Goal: Task Accomplishment & Management: Complete application form

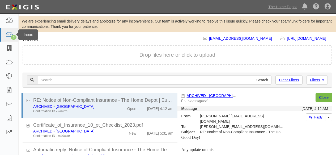
scroll to position [36, 0]
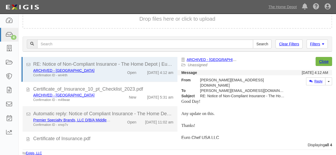
scroll to position [24, 0]
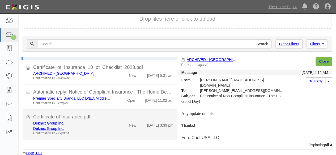
click at [109, 132] on div "Confirmation ID - v7p9m4" at bounding box center [72, 133] width 78 height 5
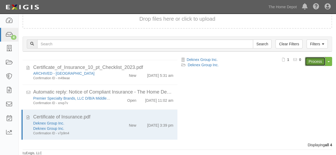
click at [309, 61] on link "Process" at bounding box center [315, 61] width 20 height 9
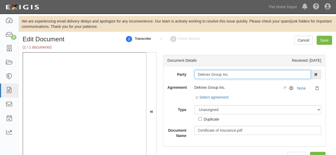
click at [233, 75] on input "Deknex Group Inc." at bounding box center [252, 74] width 117 height 9
type input "Deknex Group Inc"
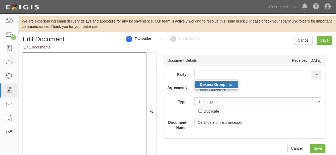
click at [211, 85] on strong "Deknex Group Inc" at bounding box center [216, 85] width 32 height 4
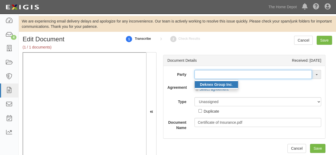
type input "Deknex Group Inc."
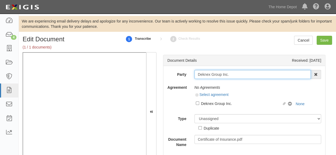
click at [209, 75] on input "Deknex Group Inc." at bounding box center [252, 74] width 117 height 9
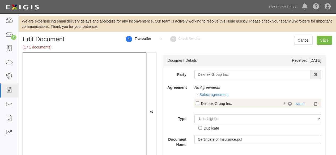
click at [203, 105] on div "Deknex Group Inc." at bounding box center [241, 104] width 81 height 6
click at [199, 105] on input "Linked agreement Deknex Group Inc. Linked agreement" at bounding box center [197, 103] width 3 height 3
checkbox input "true"
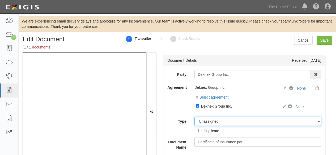
click at [225, 119] on select "Unassigned Binder Cancellation Notice Certificate Contract Endorsement Insuranc…" at bounding box center [257, 121] width 127 height 9
select select "CertificateDetail"
click at [194, 117] on select "Unassigned Binder Cancellation Notice Certificate Contract Endorsement Insuranc…" at bounding box center [257, 121] width 127 height 9
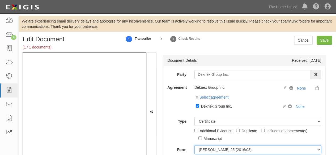
drag, startPoint x: 204, startPoint y: 150, endPoint x: 206, endPoint y: 148, distance: 3.1
click at [204, 150] on select "ACORD 25 (2016/03) ACORD 101 ACORD 855 NY (2014/05) General" at bounding box center [257, 149] width 127 height 9
select select "GeneralFormDetail"
click at [194, 145] on select "ACORD 25 (2016/03) ACORD 101 ACORD 855 NY (2014/05) General" at bounding box center [257, 149] width 127 height 9
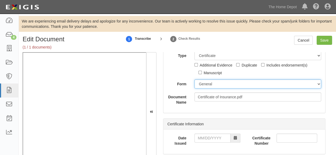
scroll to position [80, 0]
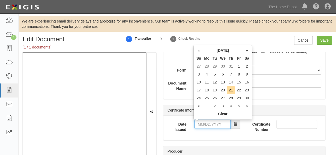
click at [201, 123] on input "Date Issued" at bounding box center [212, 124] width 36 height 9
type input "08/20/2025"
drag, startPoint x: 222, startPoint y: 89, endPoint x: 221, endPoint y: 91, distance: 2.9
click at [222, 89] on td "20" at bounding box center [222, 90] width 8 height 8
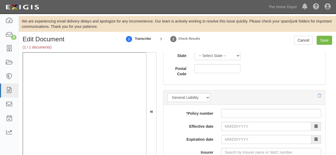
scroll to position [451, 0]
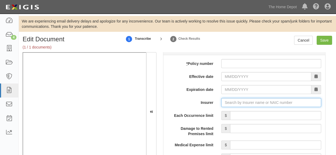
click at [225, 101] on input "Insurer" at bounding box center [271, 102] width 100 height 9
paste input "38850"
type input "38850"
click at [224, 101] on input "Insurer" at bounding box center [271, 102] width 100 height 9
paste input "elseni"
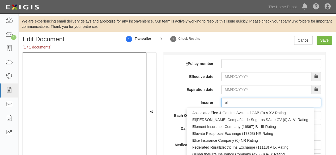
type input "e"
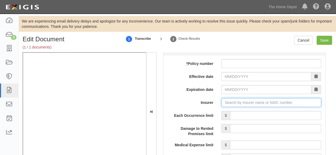
type input "k"
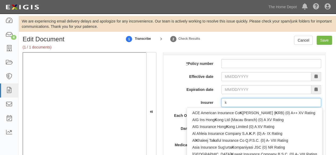
type input "kindley Re Ltd. (0) NR Rating"
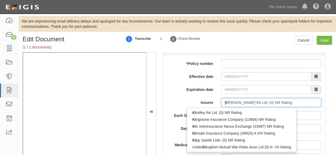
type input "kin"
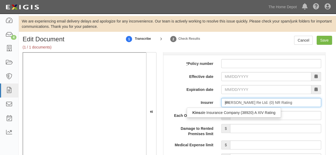
type input "kinsale Insurance Company (38920) A XIV Rating"
type input "kins"
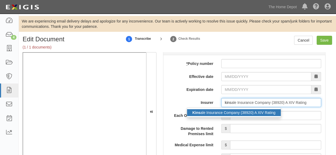
click at [216, 112] on div "Kins ale Insurance Company (38920) A XIV Rating" at bounding box center [234, 112] width 94 height 7
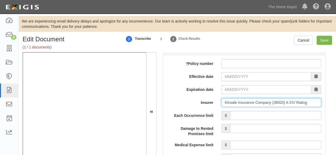
type input "Kinsale Insurance Company (38920) A XIV Rating"
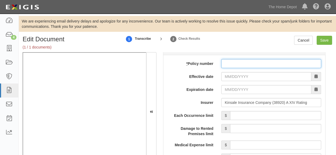
click at [224, 64] on input "* Policy number" at bounding box center [271, 63] width 100 height 9
paste input "voastaeeXAH"
type input "voastaeeXAH"
click at [242, 67] on input "* Policy number" at bounding box center [271, 63] width 100 height 9
paste input "voastaeeXAH"
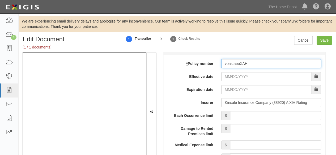
click at [266, 61] on input "voastaeeXAH" at bounding box center [271, 63] width 100 height 9
paste input "voastaeeXAH"
drag, startPoint x: 273, startPoint y: 61, endPoint x: 214, endPoint y: 73, distance: 60.7
click at [238, 64] on input "Ha" at bounding box center [271, 63] width 100 height 9
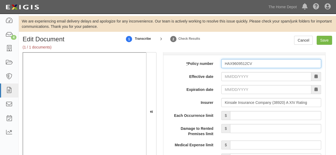
type input "HAX9609512CV"
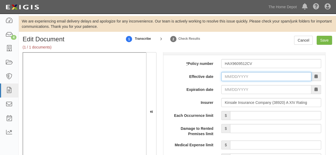
drag, startPoint x: 236, startPoint y: 78, endPoint x: 233, endPoint y: 72, distance: 6.3
click at [237, 74] on input "Effective date" at bounding box center [266, 76] width 90 height 9
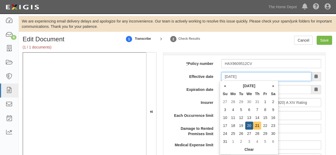
type input "08/21/2025"
type input "08/21/2026"
drag, startPoint x: 256, startPoint y: 124, endPoint x: 246, endPoint y: 119, distance: 10.8
click at [255, 124] on td "21" at bounding box center [257, 126] width 8 height 8
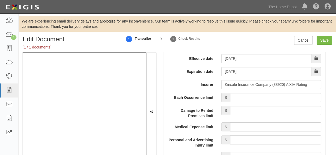
scroll to position [478, 0]
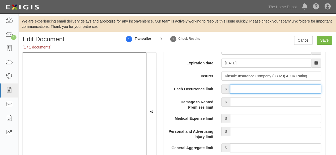
click at [242, 87] on input "Each Occurrence limit" at bounding box center [275, 89] width 91 height 9
type input "2,000,000"
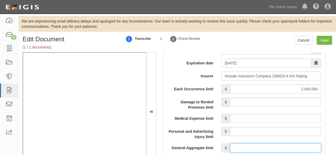
click at [260, 144] on input "General Aggregate limit" at bounding box center [275, 148] width 91 height 9
type input "2,000,000"
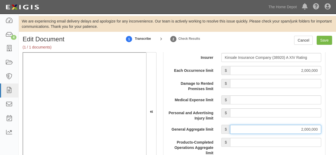
scroll to position [504, 0]
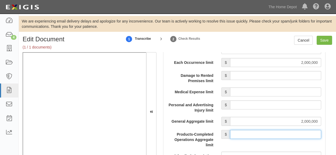
click at [262, 132] on input "Products-Completed Operations Aggregate limit" at bounding box center [275, 134] width 91 height 9
type input "2,000,000"
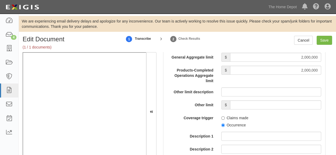
scroll to position [584, 0]
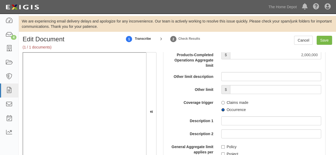
click at [221, 109] on input "Occurrence" at bounding box center [222, 109] width 3 height 3
radio input "true"
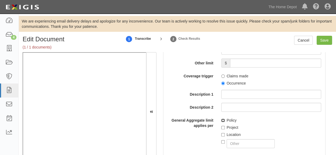
click at [221, 119] on input "Policy" at bounding box center [222, 120] width 3 height 3
checkbox input "true"
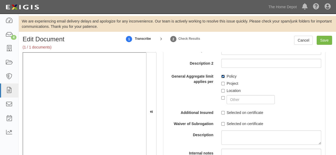
scroll to position [663, 0]
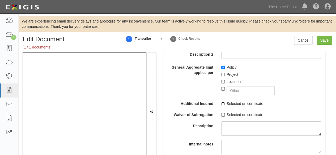
click at [221, 103] on input "Selected on certificate" at bounding box center [222, 103] width 3 height 3
checkbox input "true"
click at [325, 42] on input "Save" at bounding box center [323, 40] width 15 height 9
type input "2000000"
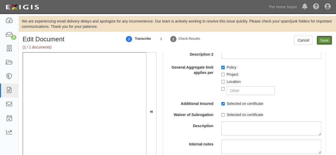
type input "2000000"
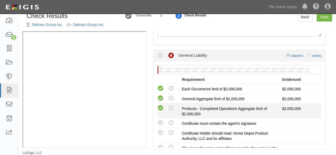
scroll to position [106, 0]
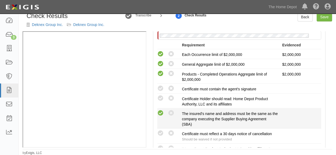
drag, startPoint x: 160, startPoint y: 113, endPoint x: 156, endPoint y: 114, distance: 5.0
click at [160, 113] on icon at bounding box center [160, 113] width 7 height 7
radio input "true"
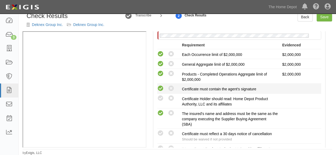
click at [160, 88] on icon at bounding box center [160, 88] width 7 height 7
radio input "true"
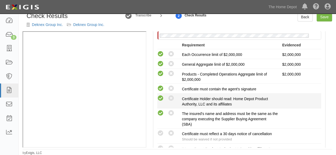
click at [161, 95] on icon at bounding box center [160, 98] width 7 height 7
radio input "true"
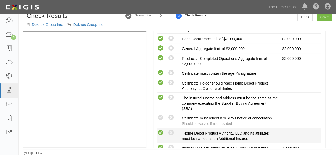
scroll to position [133, 0]
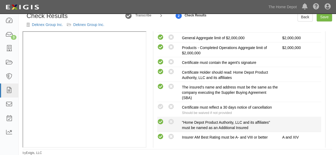
click at [160, 123] on icon at bounding box center [160, 122] width 7 height 7
radio input "true"
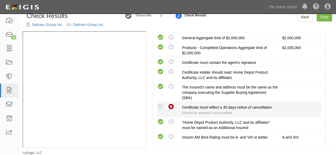
click at [174, 104] on icon at bounding box center [171, 107] width 7 height 7
radio input "true"
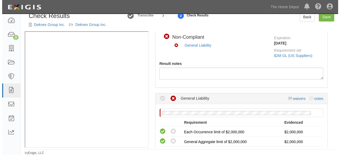
scroll to position [27, 0]
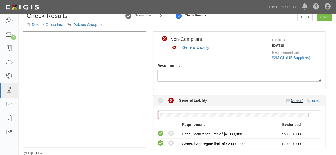
click at [290, 100] on link "waivers" at bounding box center [296, 101] width 12 height 4
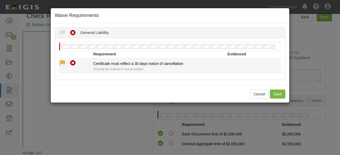
click at [63, 61] on icon at bounding box center [62, 63] width 7 height 7
radio input "true"
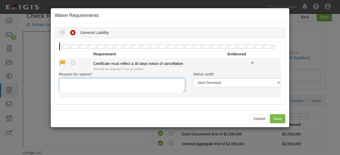
click at [93, 84] on textarea "Reason for waiver *" at bounding box center [122, 85] width 126 height 14
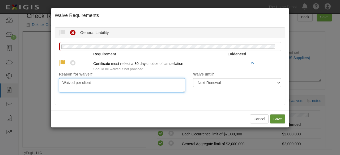
type textarea "Waived per client"
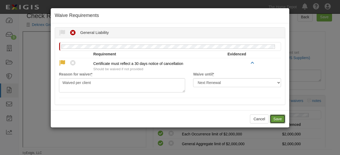
click at [277, 119] on button "Save" at bounding box center [277, 119] width 15 height 9
radio input "true"
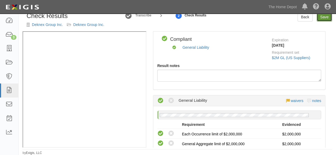
click at [317, 19] on link "Save" at bounding box center [323, 16] width 15 height 9
radio input "true"
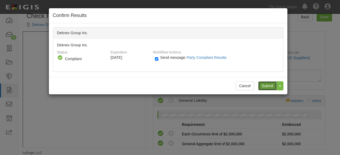
click at [261, 84] on input "Submit" at bounding box center [267, 85] width 19 height 9
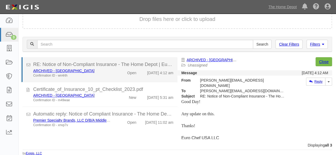
scroll to position [36, 0]
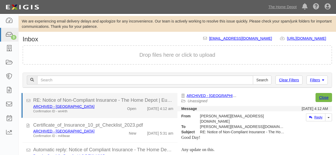
scroll to position [36, 0]
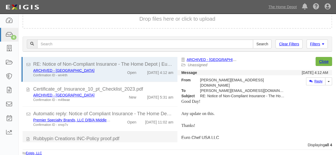
scroll to position [24, 0]
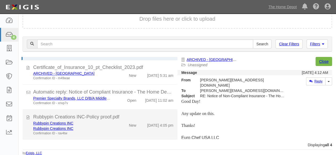
click at [109, 132] on div "Rubbypin Creations INC Rubbypin Creations INC Confirmation ID - rav4tw" at bounding box center [72, 128] width 86 height 15
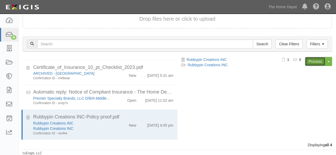
click at [312, 63] on link "Process" at bounding box center [315, 61] width 20 height 9
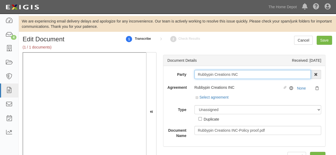
click at [240, 74] on input "Rubbypin Creations INC" at bounding box center [252, 74] width 117 height 9
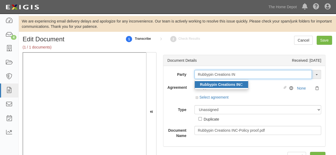
type input "Rubbypin Creations IN"
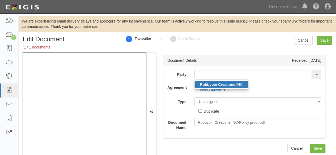
click at [217, 84] on strong "Rubbypin Creations IN" at bounding box center [220, 85] width 40 height 4
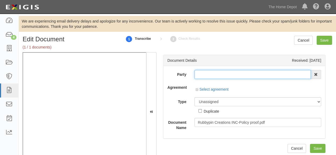
type input "Rubbypin Creations INC"
click at [210, 74] on input "Rubbypin Creations INC" at bounding box center [252, 74] width 117 height 9
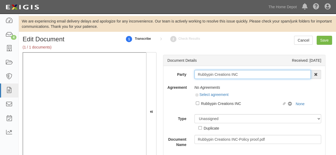
click at [210, 74] on input "Rubbypin Creations INC" at bounding box center [252, 74] width 117 height 9
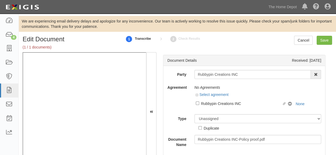
click at [221, 105] on div "Rubbypin Creations INC" at bounding box center [241, 104] width 81 height 6
click at [199, 105] on input "Linked agreement Rubbypin Creations INC Linked agreement" at bounding box center [197, 103] width 3 height 3
checkbox input "true"
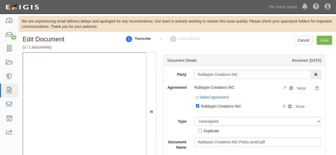
click at [212, 114] on div "Party Rubbypin Creations INC Rubbypin Creations IN C 1000576868 Ontario Inc. 10…" at bounding box center [244, 110] width 154 height 80
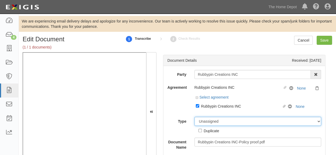
drag, startPoint x: 210, startPoint y: 123, endPoint x: 212, endPoint y: 119, distance: 4.7
click at [211, 122] on select "Unassigned Binder Cancellation Notice Certificate Contract Endorsement Insuranc…" at bounding box center [257, 121] width 127 height 9
select select "CertificateDetail"
click at [194, 117] on select "Unassigned Binder Cancellation Notice Certificate Contract Endorsement Insuranc…" at bounding box center [257, 121] width 127 height 9
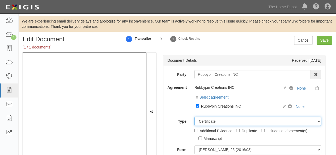
scroll to position [53, 0]
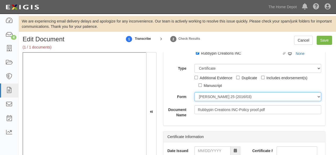
click at [216, 98] on select "ACORD 25 (2016/03) ACORD 101 ACORD 855 NY (2014/05) General" at bounding box center [257, 96] width 127 height 9
select select "GeneralFormDetail"
click at [194, 92] on select "ACORD 25 (2016/03) ACORD 101 ACORD 855 NY (2014/05) General" at bounding box center [257, 96] width 127 height 9
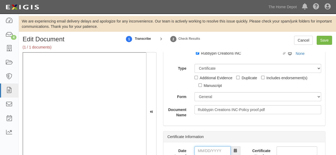
click at [212, 149] on input "Date Issued" at bounding box center [212, 151] width 36 height 9
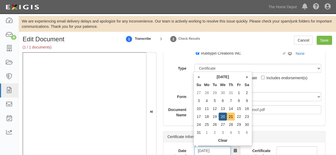
type input "08/21/2025"
drag, startPoint x: 230, startPoint y: 115, endPoint x: 237, endPoint y: 120, distance: 9.0
click at [230, 115] on td "21" at bounding box center [231, 117] width 8 height 8
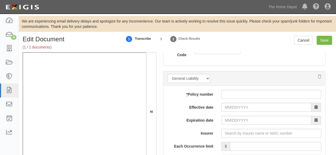
scroll to position [478, 0]
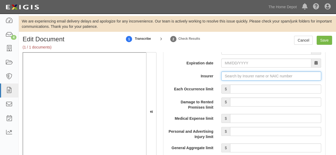
click at [227, 76] on input "Insurer" at bounding box center [271, 76] width 100 height 9
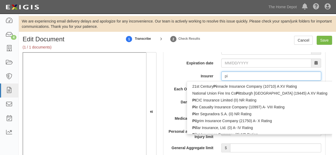
type input "pin"
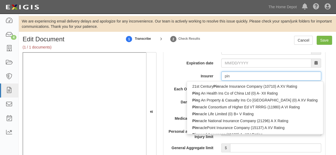
type input "ping An Health Ins Co of China Ltd (0) A- XII Rating"
type input "ping"
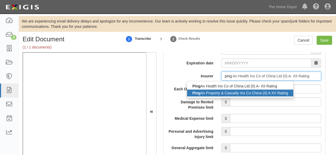
drag, startPoint x: 223, startPoint y: 93, endPoint x: 137, endPoint y: 137, distance: 96.5
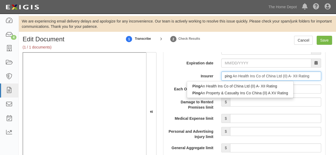
click at [223, 93] on div "Ping An Property & Casualty Ins Co China (0) A XV Rating" at bounding box center [240, 93] width 106 height 7
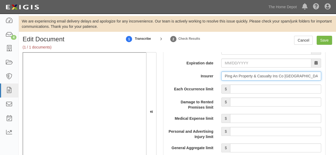
type input "Ping An Property & Casualty Ins Co China (0) A XV Rating"
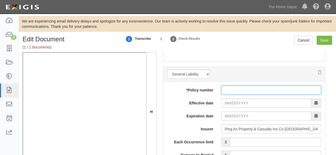
click at [227, 89] on input "* Policy number" at bounding box center [271, 90] width 100 height 9
paste input "14176006800 057104089"
type input "14176006800 057104089"
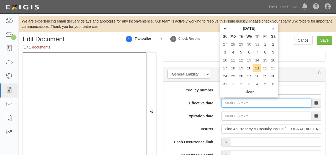
click at [231, 99] on input "Effective date" at bounding box center [266, 103] width 90 height 9
type input "08/22/2025"
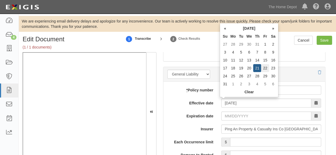
type input "08/22/2026"
drag, startPoint x: 266, startPoint y: 69, endPoint x: 259, endPoint y: 83, distance: 15.7
click at [264, 74] on tbody "27 28 29 30 31 1 2 3 4 5 6 7 8 9 10 11 12 13 14 15 16 17 18 19 20 21 22 23 24 2…" at bounding box center [249, 64] width 56 height 48
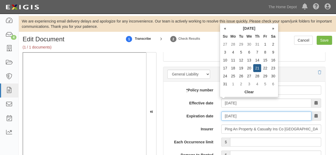
type input "08/21/2025"
type input "08/21/2026"
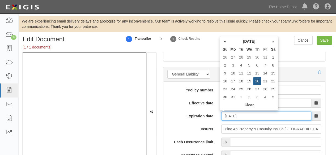
click at [236, 118] on input "08/21/2026" at bounding box center [266, 116] width 90 height 9
click at [264, 80] on td "21" at bounding box center [265, 81] width 8 height 8
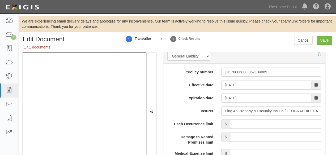
scroll to position [451, 0]
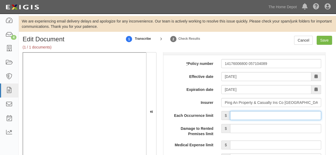
drag, startPoint x: 258, startPoint y: 114, endPoint x: 258, endPoint y: 110, distance: 4.0
click at [257, 113] on input "Each Occurrence limit" at bounding box center [275, 115] width 91 height 9
type input "4,000,000"
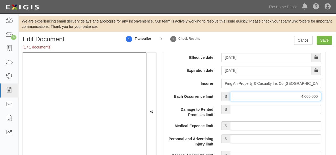
scroll to position [504, 0]
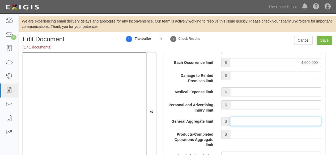
click at [256, 120] on input "General Aggregate limit" at bounding box center [275, 121] width 91 height 9
type input "4,000,000"
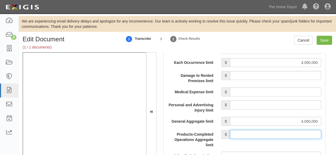
click at [257, 133] on input "Products-Completed Operations Aggregate limit" at bounding box center [275, 134] width 91 height 9
type input "4,000,000"
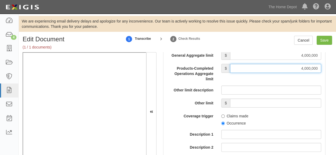
scroll to position [584, 0]
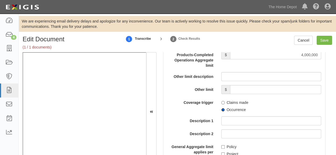
drag, startPoint x: 220, startPoint y: 107, endPoint x: 223, endPoint y: 107, distance: 3.2
click at [221, 108] on input "Occurrence" at bounding box center [222, 109] width 3 height 3
radio input "true"
click at [321, 41] on input "Save" at bounding box center [323, 40] width 15 height 9
type input "4000000"
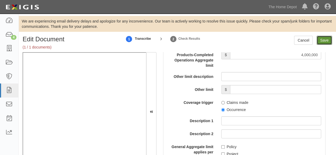
type input "4000000"
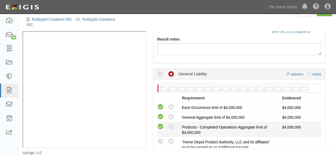
scroll to position [106, 0]
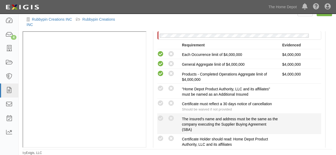
drag, startPoint x: 159, startPoint y: 117, endPoint x: 155, endPoint y: 118, distance: 4.3
click at [159, 117] on icon at bounding box center [160, 118] width 7 height 7
radio input "true"
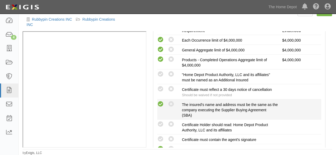
scroll to position [133, 0]
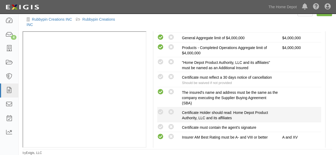
drag, startPoint x: 162, startPoint y: 125, endPoint x: 162, endPoint y: 118, distance: 7.5
click at [162, 124] on icon at bounding box center [160, 127] width 7 height 7
radio input "true"
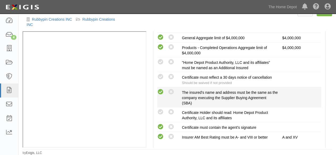
drag, startPoint x: 161, startPoint y: 113, endPoint x: 163, endPoint y: 96, distance: 16.9
click at [161, 112] on icon at bounding box center [160, 112] width 7 height 7
radio input "true"
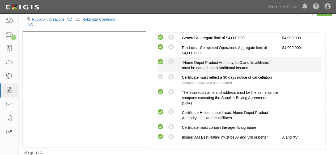
click at [160, 59] on icon at bounding box center [160, 62] width 7 height 7
radio input "true"
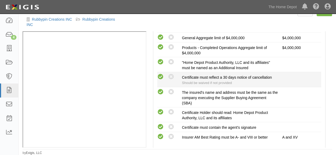
click at [158, 77] on icon at bounding box center [160, 77] width 7 height 7
radio input "true"
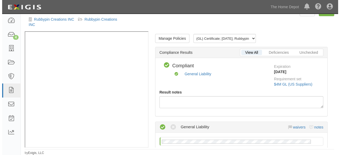
scroll to position [0, 0]
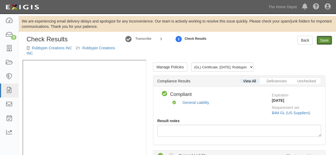
click at [322, 42] on link "Save" at bounding box center [323, 40] width 15 height 9
radio input "true"
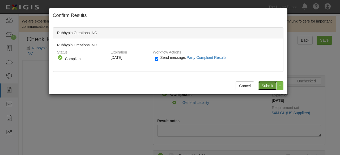
click at [266, 84] on input "Submit" at bounding box center [267, 85] width 19 height 9
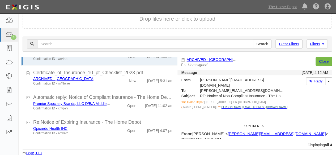
scroll to position [186, 0]
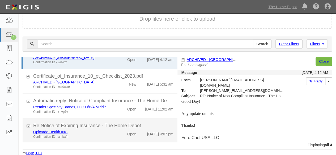
scroll to position [19, 0]
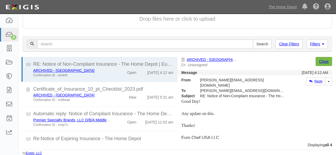
scroll to position [19, 0]
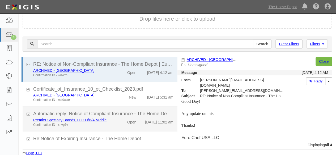
scroll to position [19, 0]
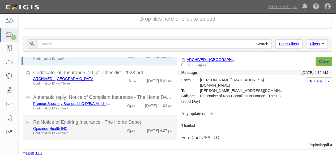
click at [104, 134] on div "Confirmation ID - amkafh" at bounding box center [72, 133] width 78 height 5
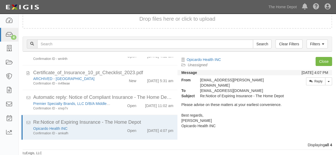
scroll to position [97, 0]
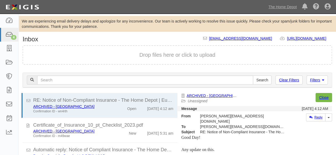
scroll to position [36, 0]
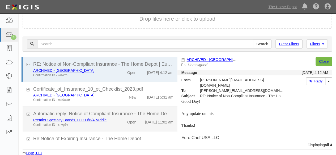
scroll to position [19, 0]
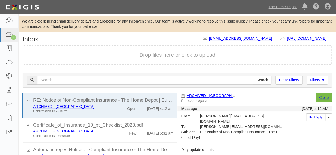
scroll to position [36, 0]
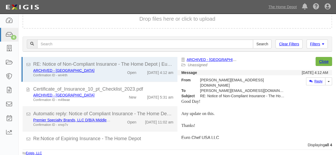
scroll to position [19, 0]
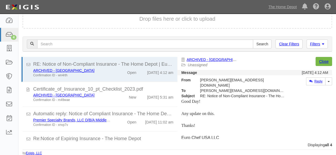
scroll to position [19, 0]
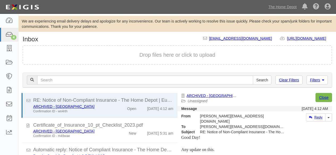
scroll to position [36, 0]
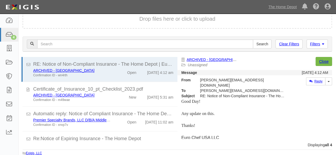
scroll to position [19, 0]
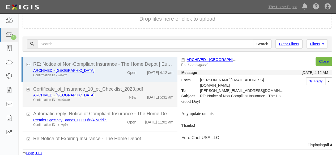
scroll to position [19, 0]
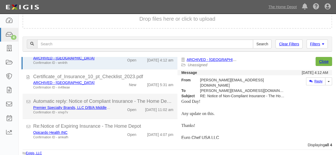
scroll to position [19, 0]
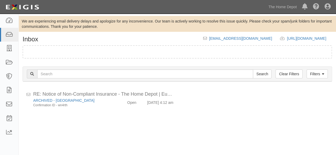
scroll to position [36, 0]
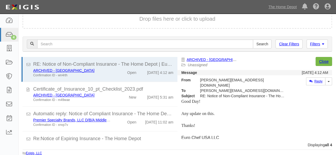
scroll to position [19, 0]
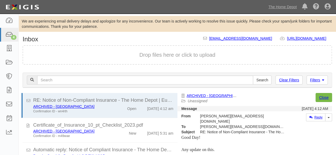
scroll to position [36, 0]
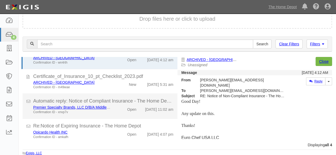
scroll to position [19, 0]
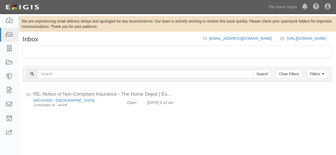
scroll to position [36, 0]
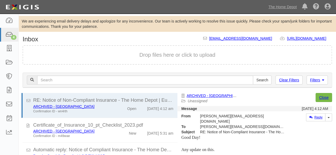
scroll to position [36, 0]
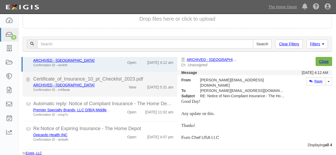
scroll to position [19, 0]
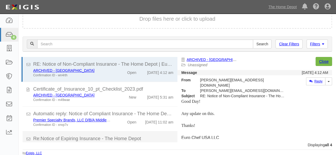
scroll to position [19, 0]
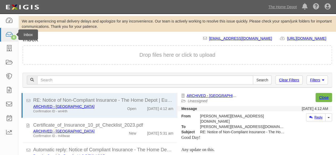
scroll to position [36, 0]
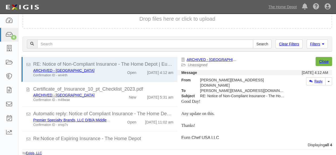
scroll to position [36, 0]
click at [127, 8] on div "Dashboard 4 Inbox Parties Agreements Coverages Documents Messages Tasks Reports…" at bounding box center [168, 7] width 328 height 14
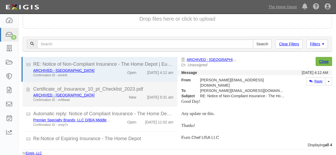
scroll to position [19, 0]
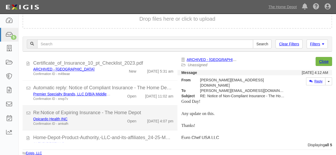
scroll to position [44, 0]
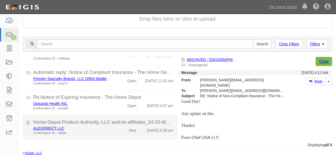
drag, startPoint x: 96, startPoint y: 130, endPoint x: 173, endPoint y: 118, distance: 77.3
click at [97, 130] on div "ALEXDIRECT LLC" at bounding box center [72, 128] width 78 height 5
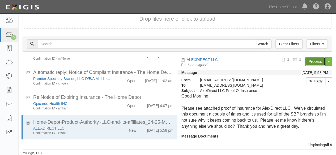
click at [309, 61] on link "Process" at bounding box center [315, 61] width 20 height 9
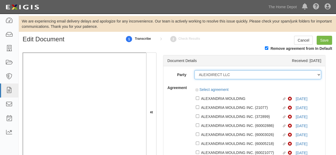
click at [231, 75] on select "1000576868 Ontario Inc. 10 STRAWBERRY STREET 115282 CANADA LTEE 11947907 Canada…" at bounding box center [257, 74] width 127 height 9
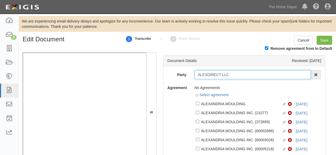
click at [230, 74] on input "ALEXDIRECT LLC" at bounding box center [252, 74] width 117 height 9
type input "ALEXDIRECT LL"
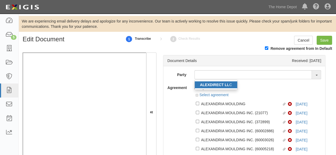
click at [220, 86] on strong "ALEXDIRECT LL" at bounding box center [214, 85] width 29 height 4
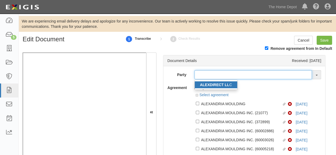
type input "ALEXDIRECT LLC"
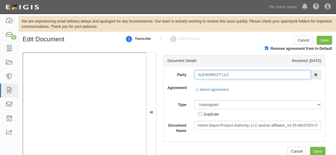
click at [210, 76] on input "ALEXDIRECT LLC" at bounding box center [252, 74] width 117 height 9
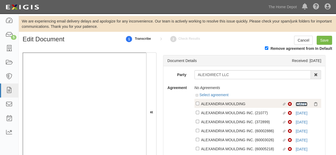
click at [295, 104] on link "5/1/25" at bounding box center [301, 104] width 12 height 4
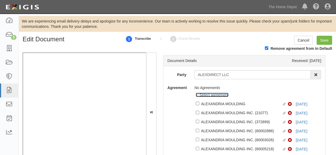
click at [213, 94] on link "Select agreement" at bounding box center [212, 95] width 33 height 4
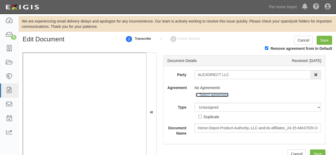
click at [213, 94] on link "Select agreement" at bounding box center [212, 95] width 33 height 4
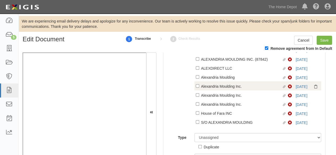
scroll to position [174, 0]
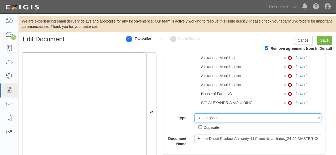
drag, startPoint x: 214, startPoint y: 118, endPoint x: 214, endPoint y: 114, distance: 4.0
click at [214, 118] on select "Unassigned Binder Cancellation Notice Certificate Contract Endorsement Insuranc…" at bounding box center [257, 118] width 127 height 9
select select "OtherDetail"
click at [194, 114] on select "Unassigned Binder Cancellation Notice Certificate Contract Endorsement Insuranc…" at bounding box center [257, 118] width 127 height 9
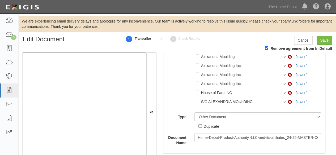
click at [217, 129] on div "Duplicate" at bounding box center [211, 126] width 15 height 6
click at [202, 128] on input "Duplicate" at bounding box center [199, 125] width 3 height 3
checkbox input "true"
click at [324, 42] on input "Save" at bounding box center [323, 40] width 15 height 9
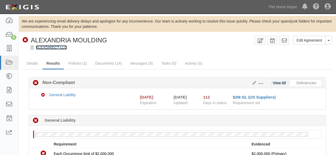
click at [58, 49] on link "ALEXDIRECT LLC" at bounding box center [51, 47] width 31 height 4
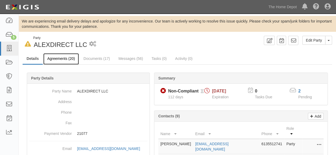
click at [57, 57] on link "Agreements (20)" at bounding box center [61, 58] width 36 height 11
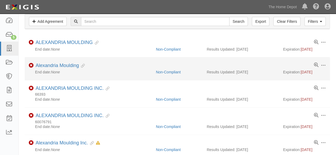
scroll to position [80, 0]
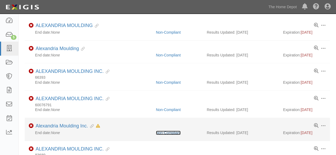
click at [172, 132] on link "Non-Compliant" at bounding box center [168, 133] width 25 height 4
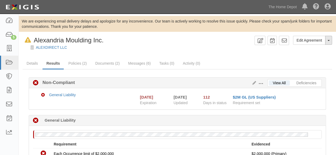
click at [330, 42] on button "Toggle Agreement Dropdown" at bounding box center [328, 40] width 7 height 9
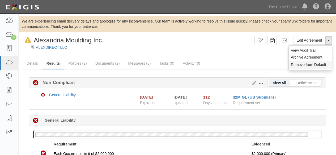
click at [308, 67] on button "Remove from Default" at bounding box center [309, 65] width 43 height 8
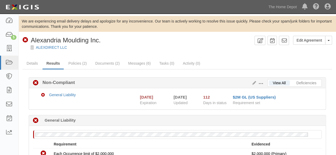
click at [47, 50] on div "ALEXDIRECT LLC" at bounding box center [181, 47] width 309 height 5
click at [50, 48] on link "ALEXDIRECT LLC" at bounding box center [51, 47] width 31 height 4
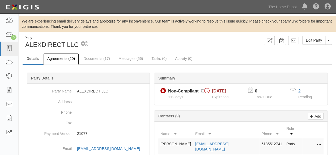
click at [64, 62] on link "Agreements (20)" at bounding box center [61, 58] width 36 height 11
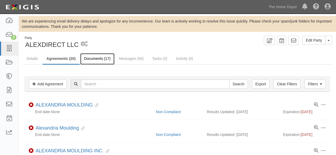
click at [92, 59] on link "Documents (17)" at bounding box center [97, 58] width 35 height 11
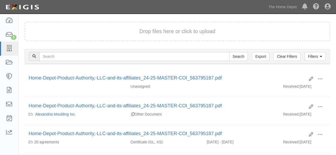
scroll to position [53, 0]
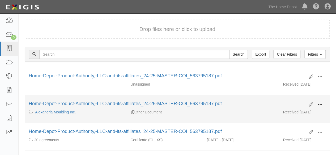
click at [317, 105] on button at bounding box center [320, 105] width 12 height 9
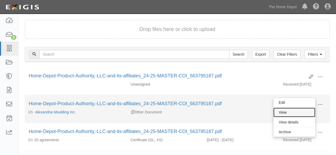
click at [303, 110] on link "View" at bounding box center [294, 113] width 42 height 10
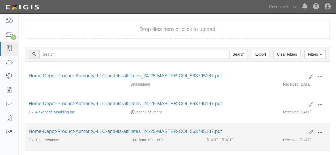
click at [321, 131] on span at bounding box center [319, 132] width 5 height 5
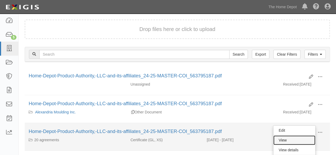
click at [296, 138] on link "View" at bounding box center [294, 141] width 42 height 10
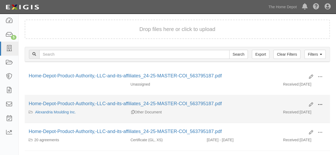
click at [316, 105] on button at bounding box center [320, 105] width 12 height 9
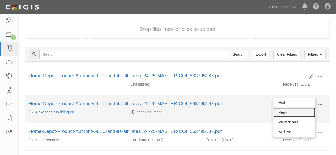
click at [308, 111] on link "View" at bounding box center [294, 113] width 42 height 10
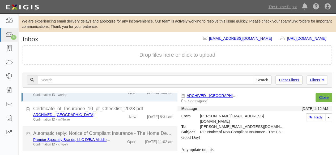
scroll to position [36, 0]
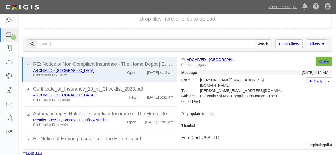
scroll to position [19, 0]
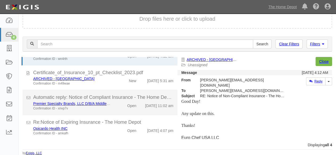
scroll to position [19, 0]
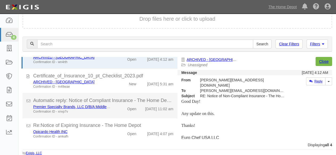
scroll to position [19, 0]
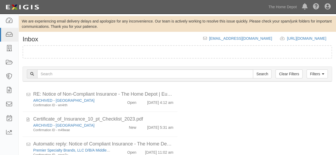
scroll to position [36, 0]
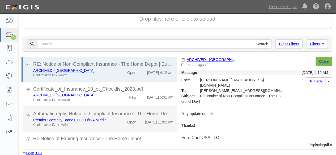
scroll to position [44, 0]
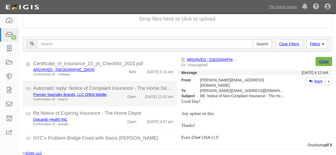
scroll to position [44, 0]
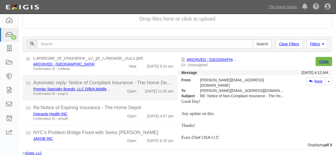
scroll to position [44, 0]
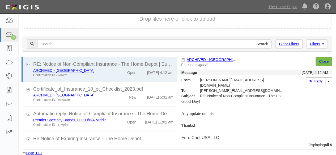
scroll to position [36, 0]
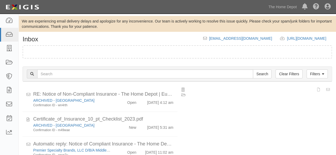
scroll to position [36, 0]
